Goal: Information Seeking & Learning: Learn about a topic

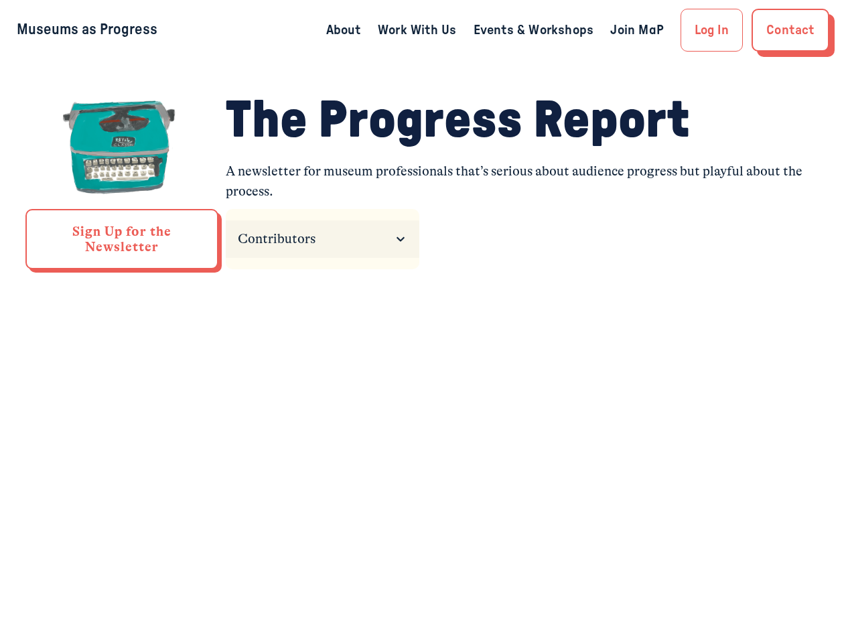
click at [423, 322] on div "core concepts [PERSON_NAME] [DATE] core concepts [PERSON_NAME] [DATE] [GEOGRAPH…" at bounding box center [423, 546] width 846 height 465
